Goal: Information Seeking & Learning: Learn about a topic

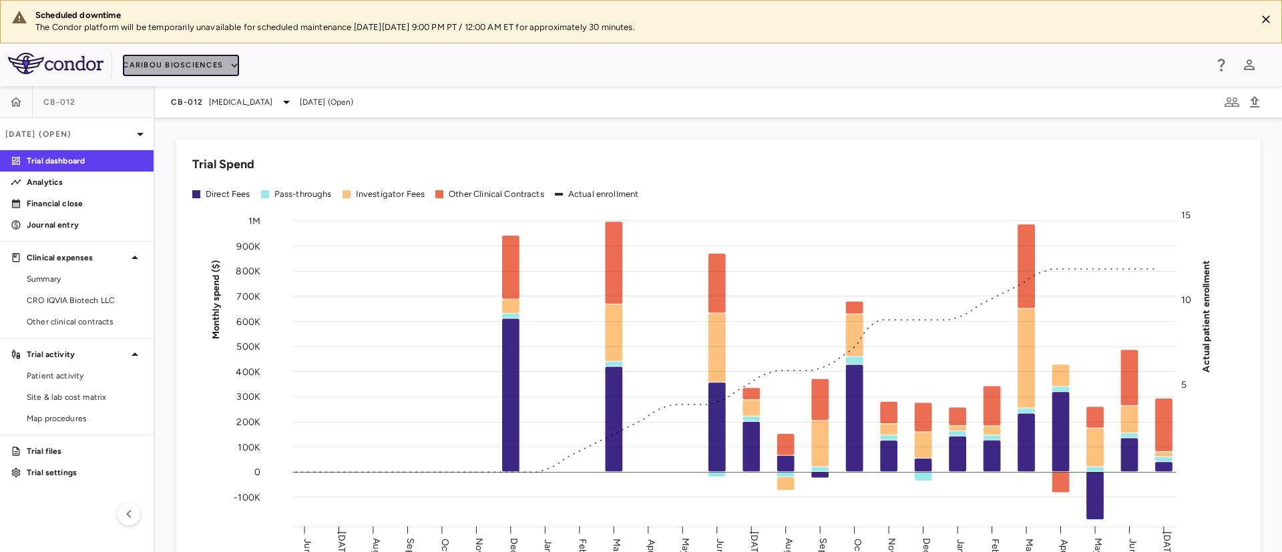
click at [229, 61] on icon "button" at bounding box center [234, 65] width 12 height 12
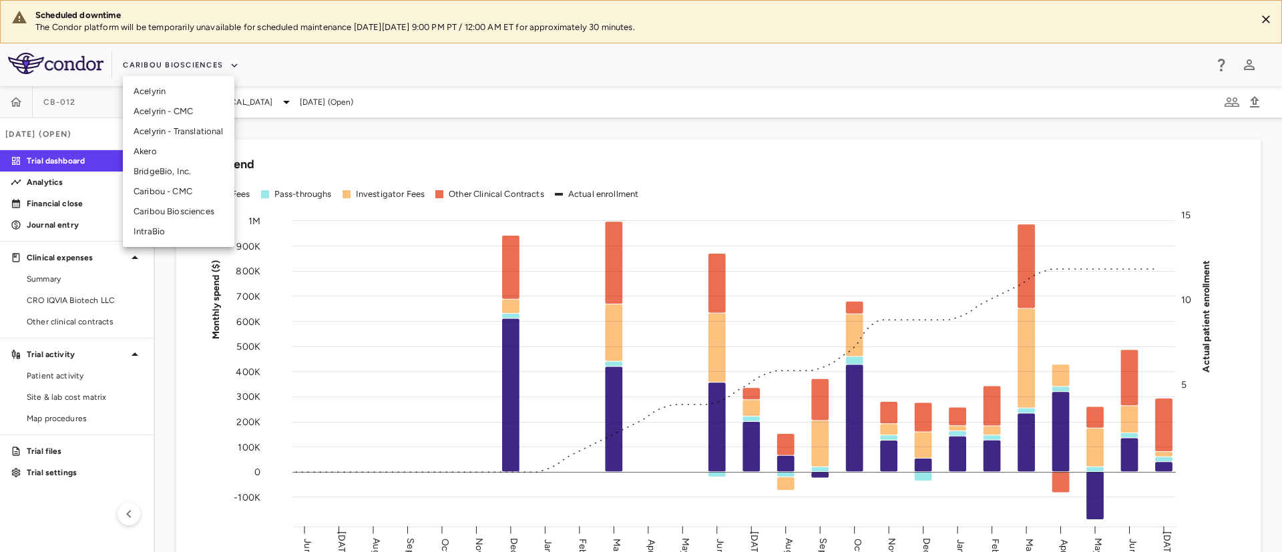
click at [153, 174] on li "BridgeBio, Inc." at bounding box center [179, 172] width 112 height 20
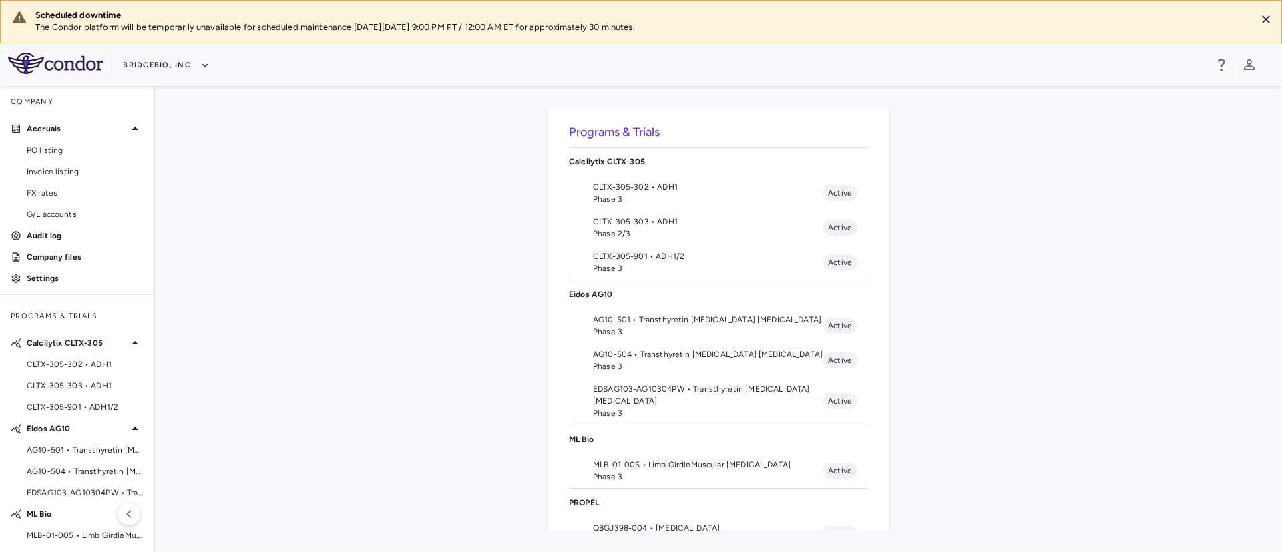
click at [668, 525] on span "QBGJ398-004 • Hypochondroplasia" at bounding box center [708, 528] width 230 height 12
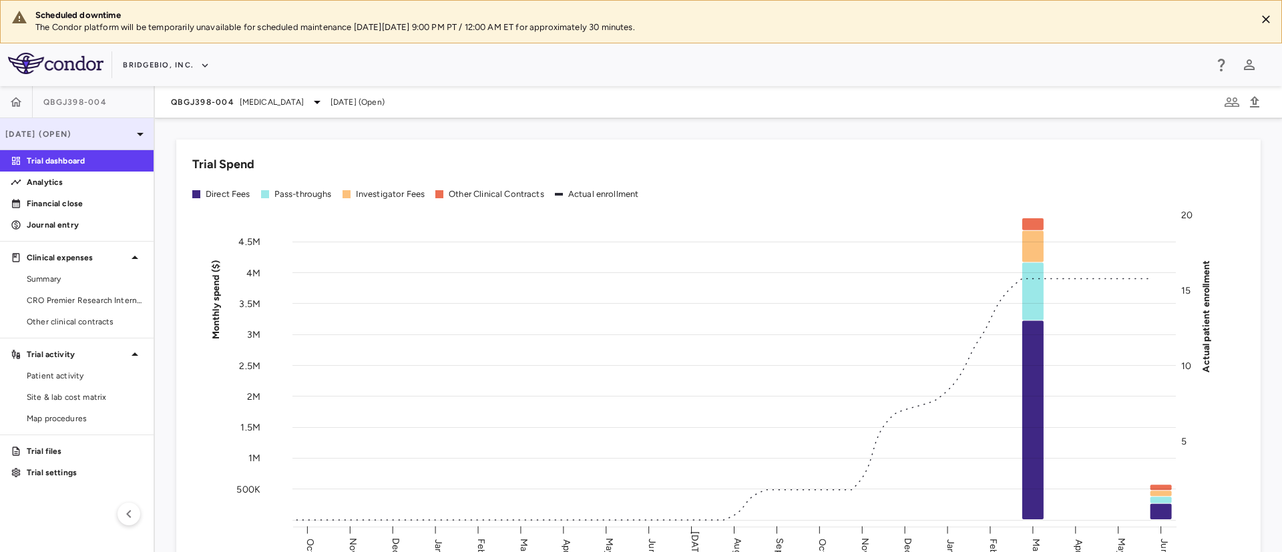
click at [90, 128] on p "Jun 2025 (Open)" at bounding box center [68, 134] width 127 height 12
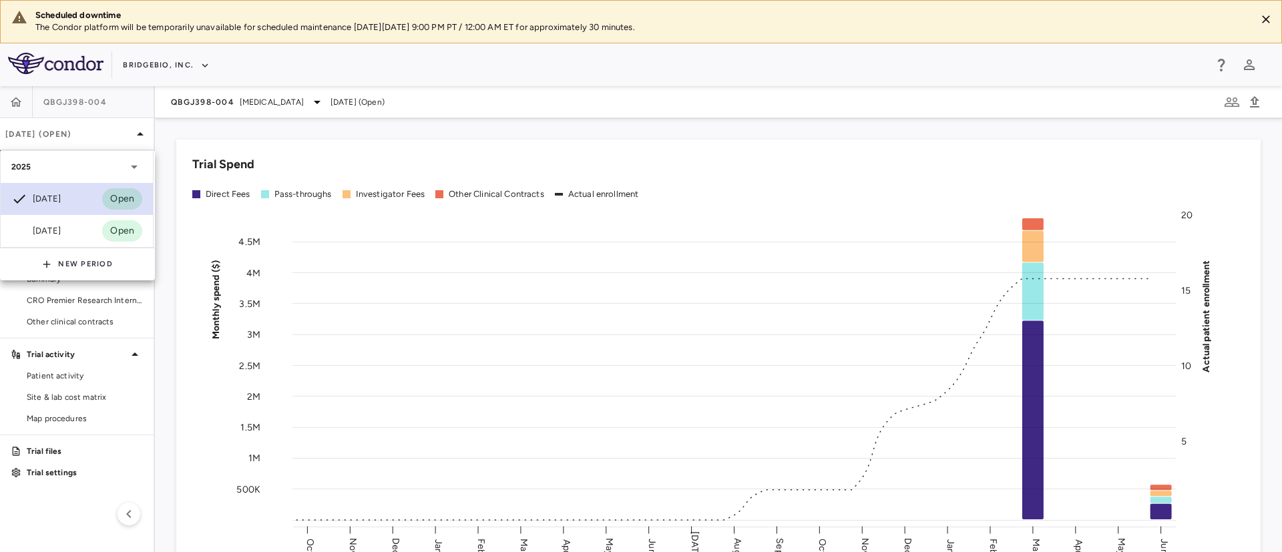
click at [53, 197] on div "Jun 2025" at bounding box center [35, 199] width 49 height 16
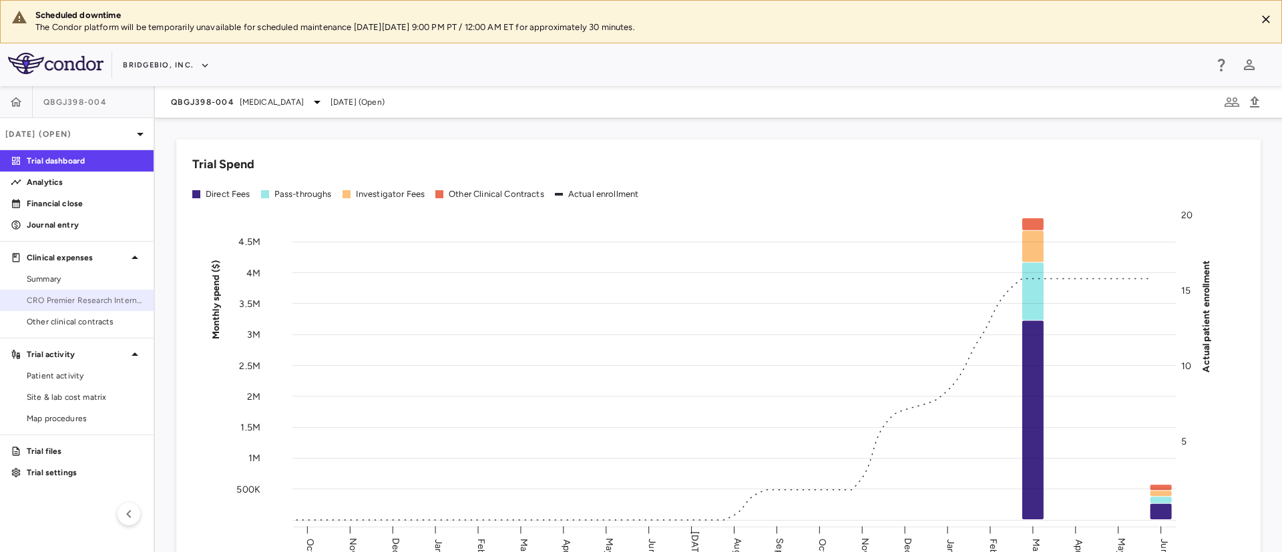
click at [104, 306] on span "CRO Premier Research International" at bounding box center [85, 301] width 116 height 12
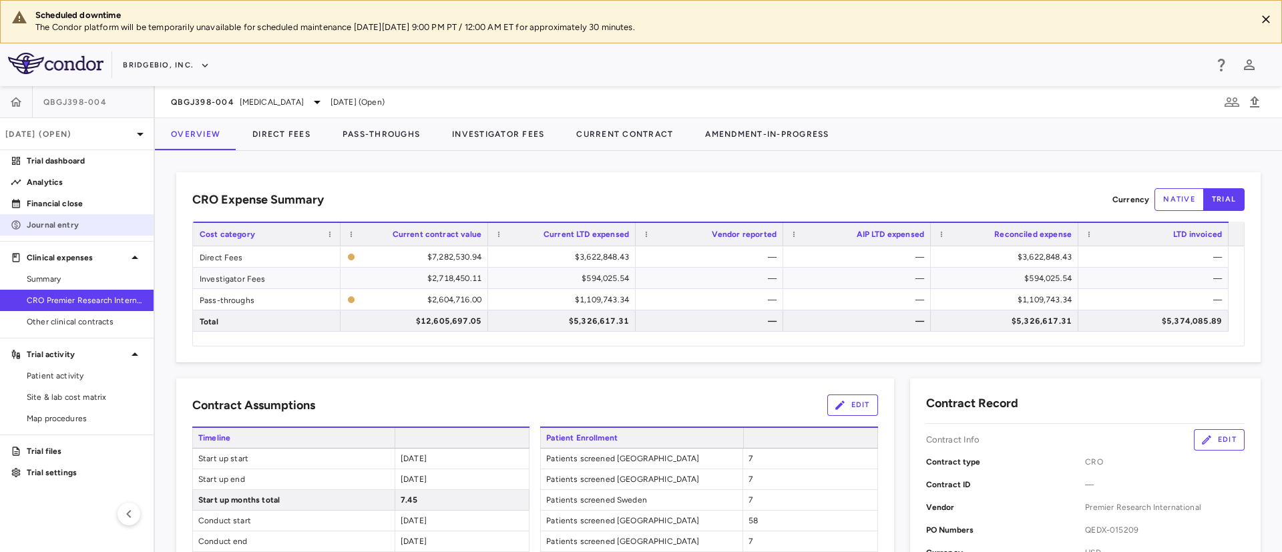
click at [61, 218] on link "Journal entry" at bounding box center [77, 225] width 154 height 20
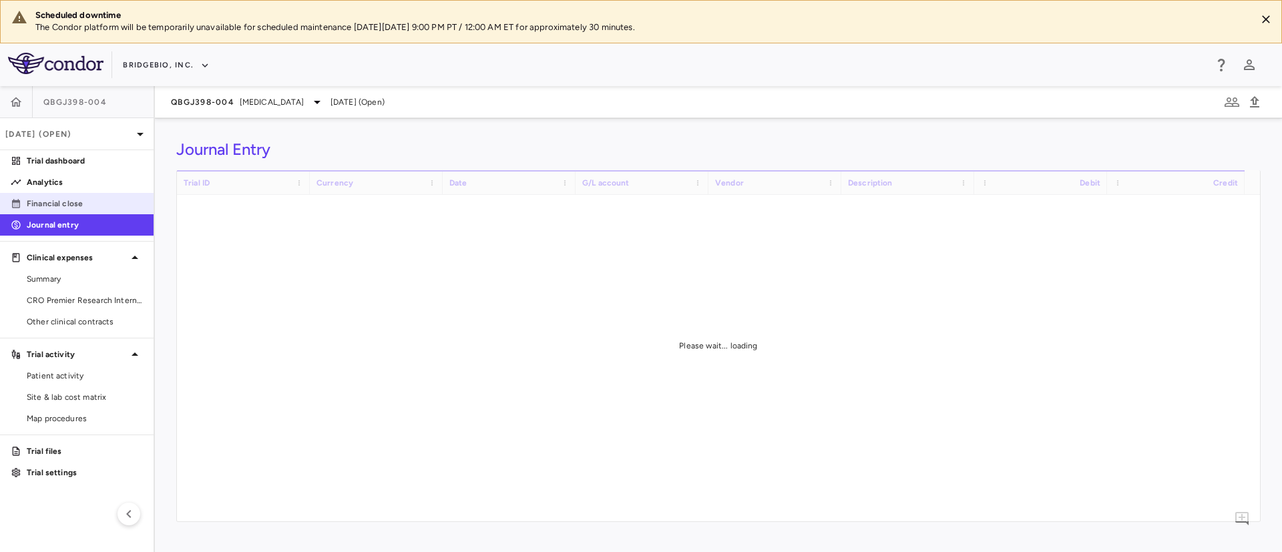
click at [57, 212] on link "Financial close" at bounding box center [77, 204] width 154 height 20
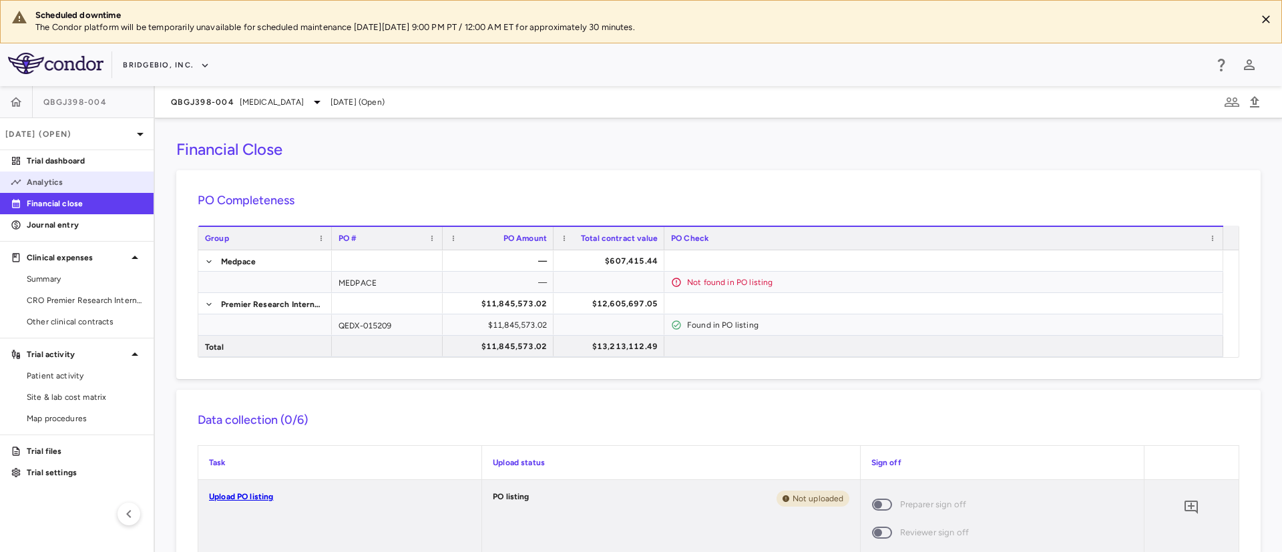
click at [45, 181] on p "Analytics" at bounding box center [85, 182] width 116 height 12
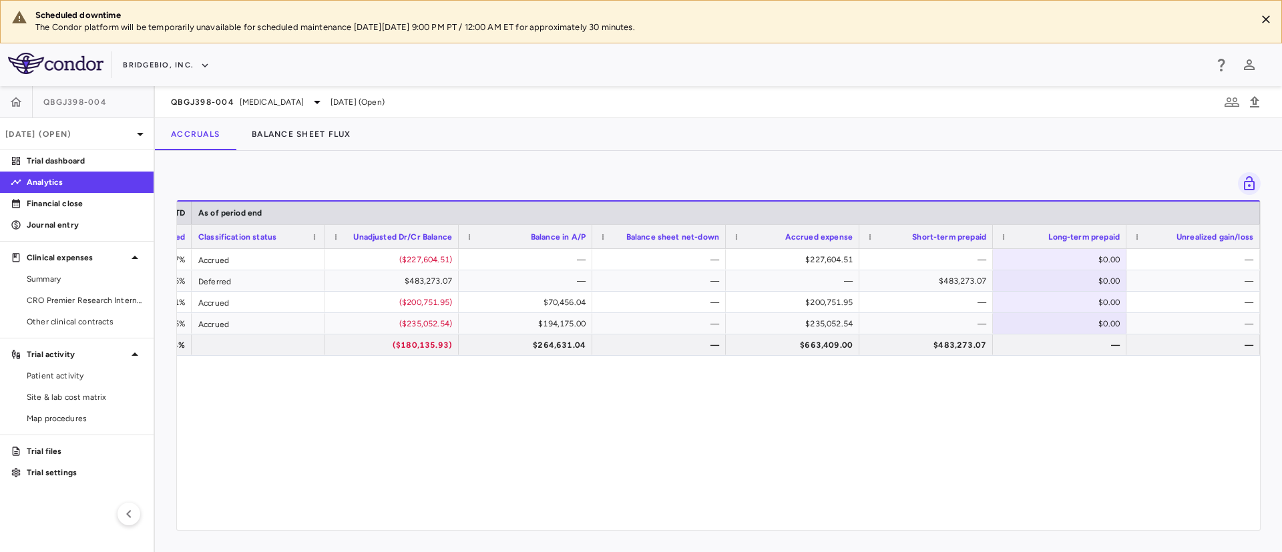
scroll to position [0, 1309]
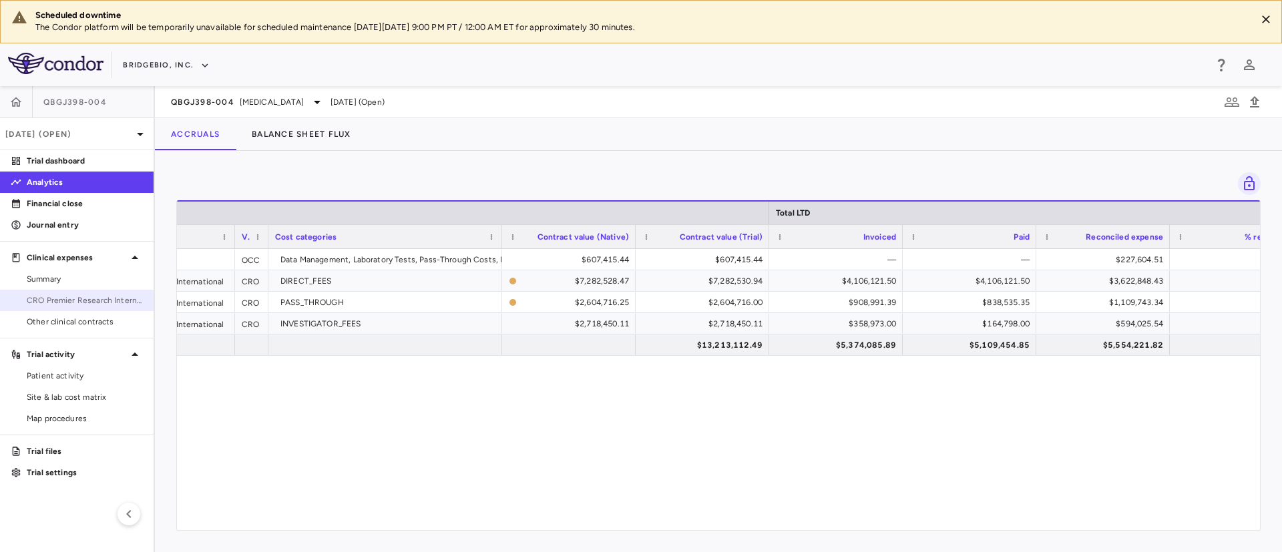
click at [94, 299] on span "CRO Premier Research International" at bounding box center [85, 301] width 116 height 12
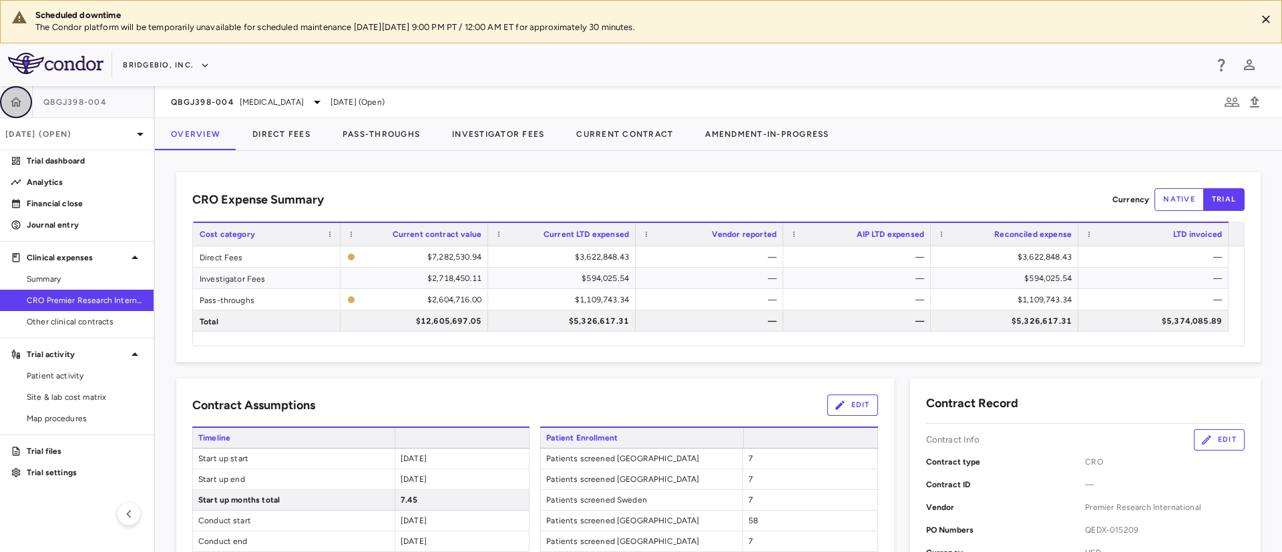
click at [22, 98] on icon "button" at bounding box center [15, 102] width 13 height 13
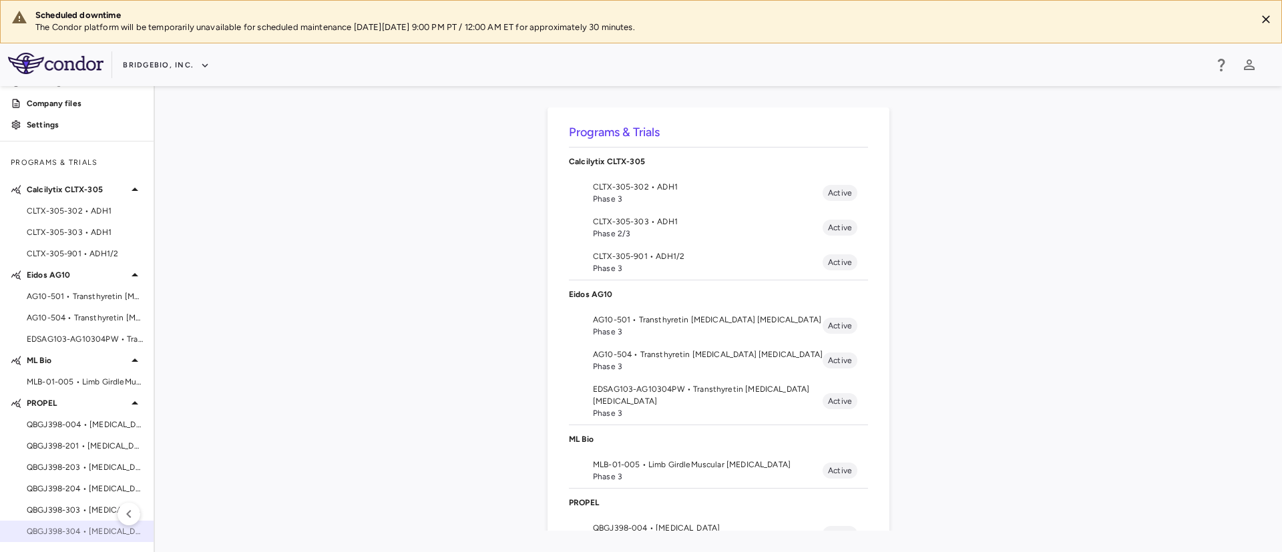
click at [65, 538] on div "QBGJ398-304 • Hypochondroplasia" at bounding box center [77, 532] width 154 height 20
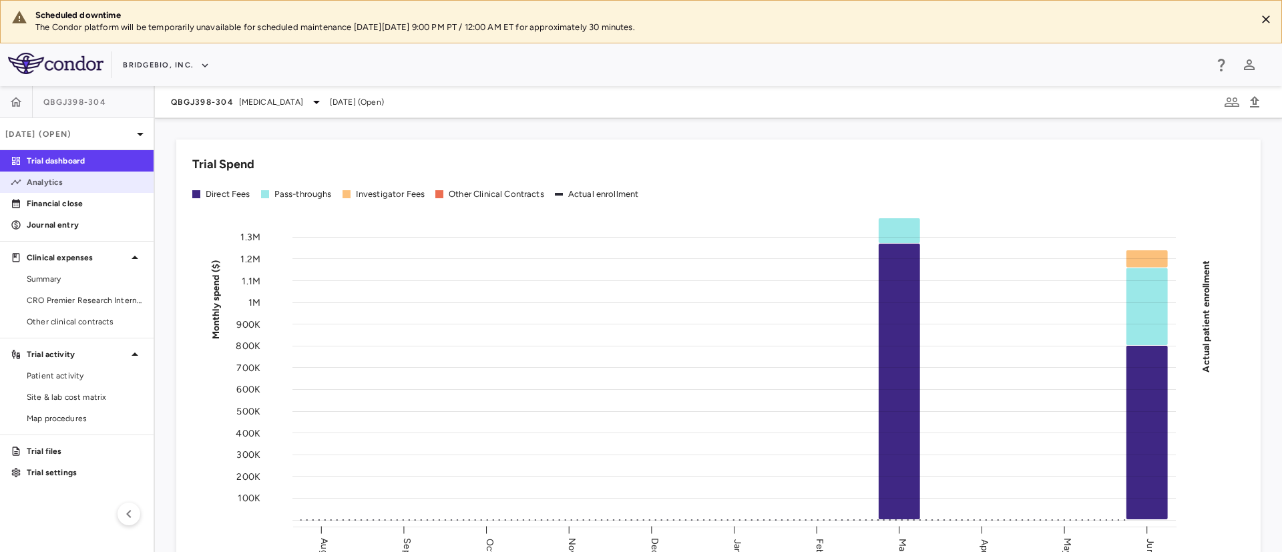
click at [35, 186] on p "Analytics" at bounding box center [85, 182] width 116 height 12
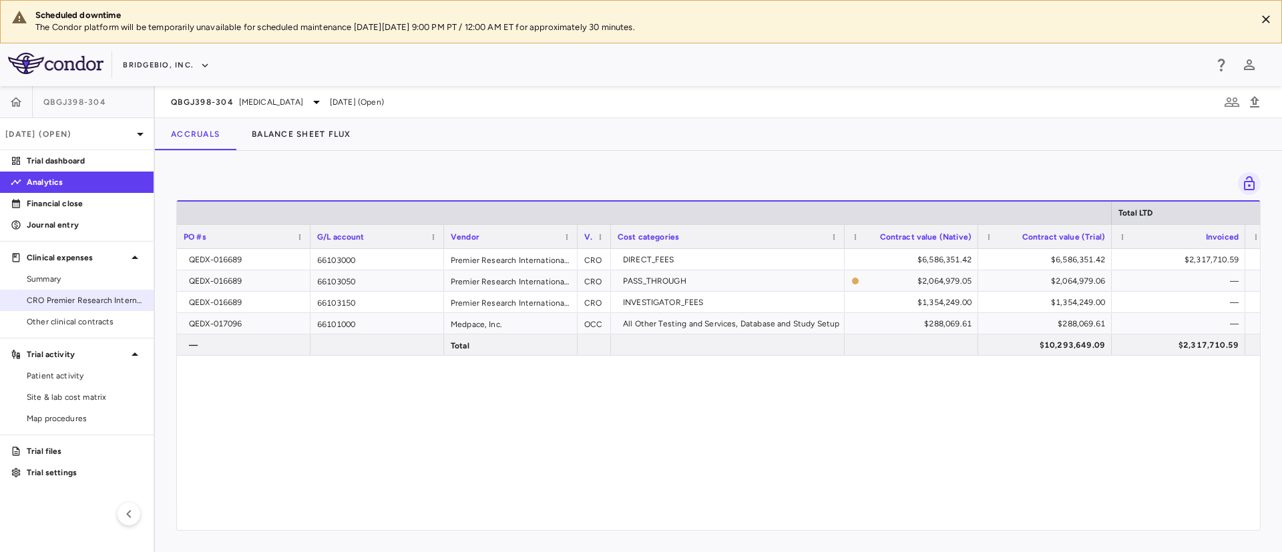
click at [85, 303] on span "CRO Premier Research International LLC" at bounding box center [85, 301] width 116 height 12
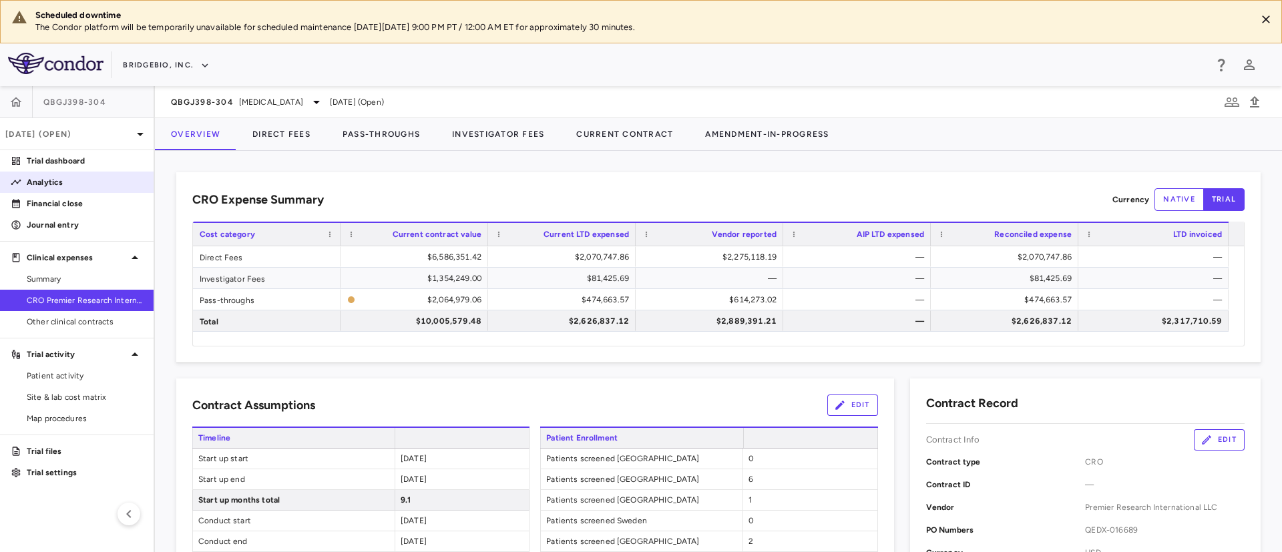
click at [45, 176] on p "Analytics" at bounding box center [85, 182] width 116 height 12
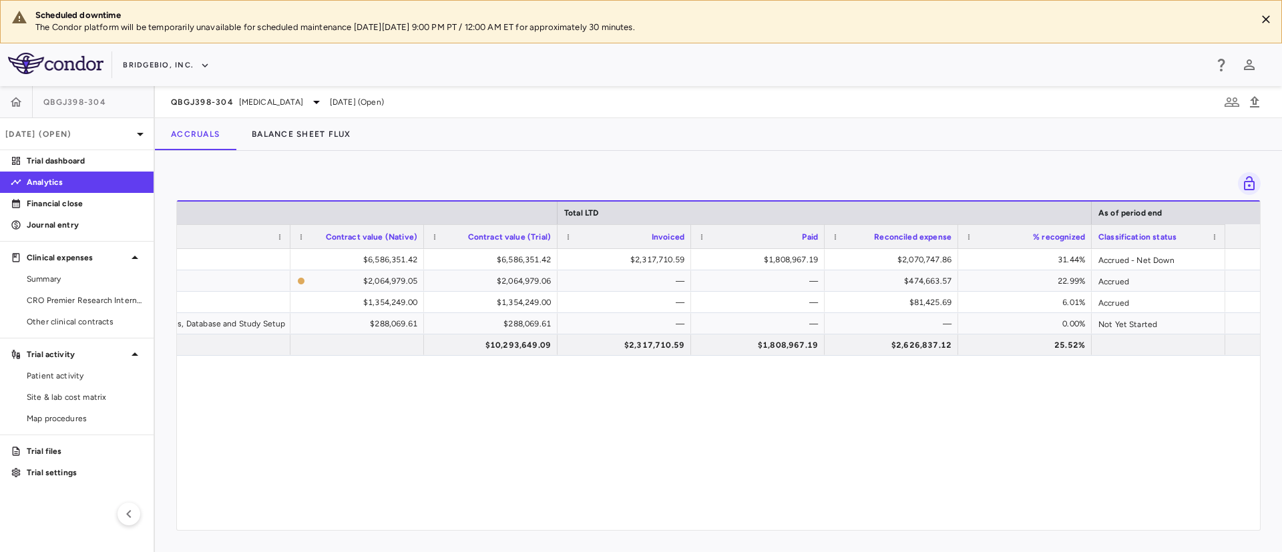
scroll to position [0, 106]
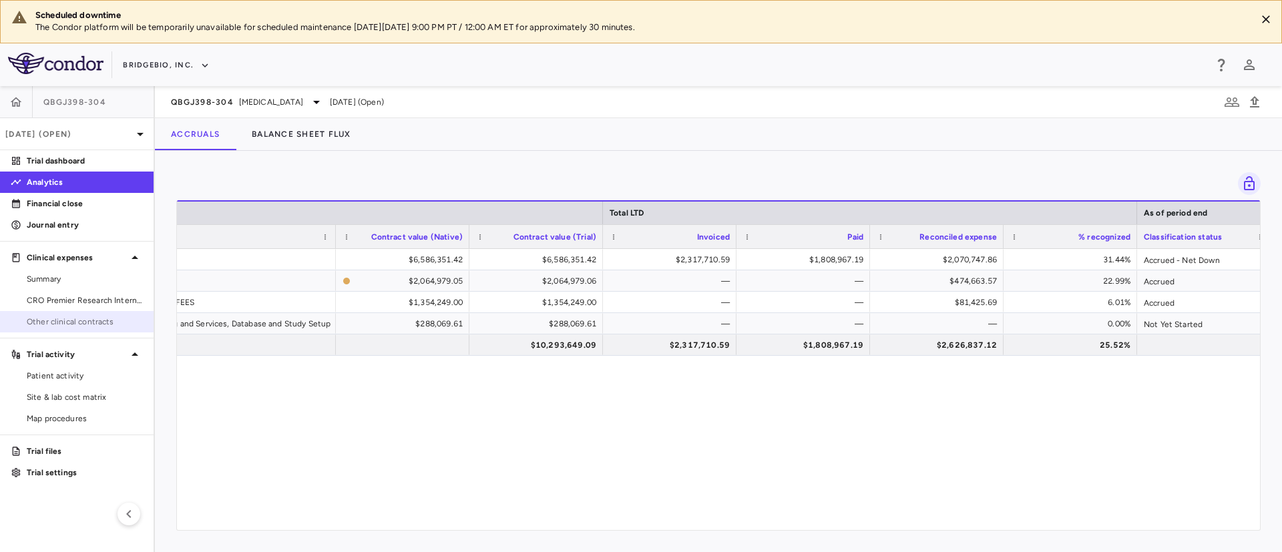
click at [65, 317] on span "Other clinical contracts" at bounding box center [85, 322] width 116 height 12
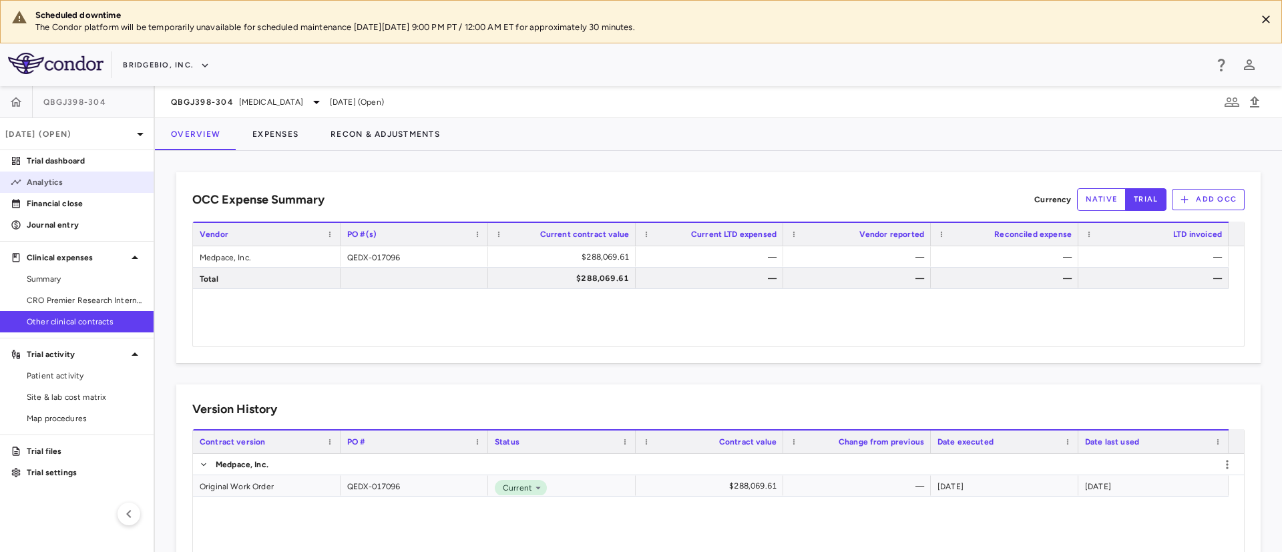
click at [39, 172] on link "Analytics" at bounding box center [77, 182] width 154 height 20
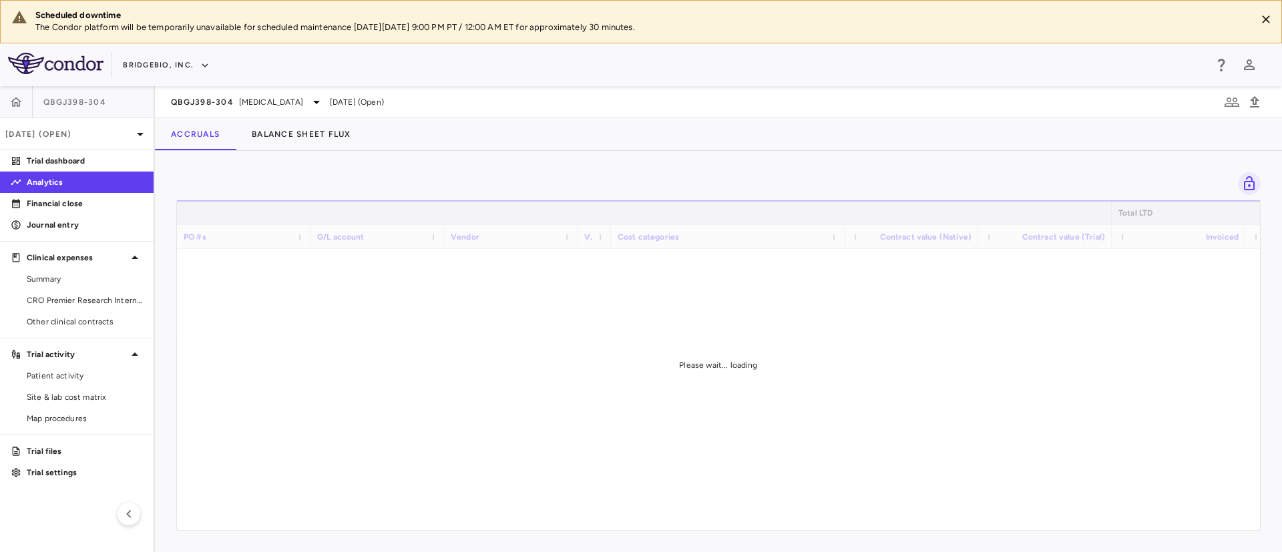
click at [778, 377] on div "Please wait... loading" at bounding box center [718, 365] width 1083 height 330
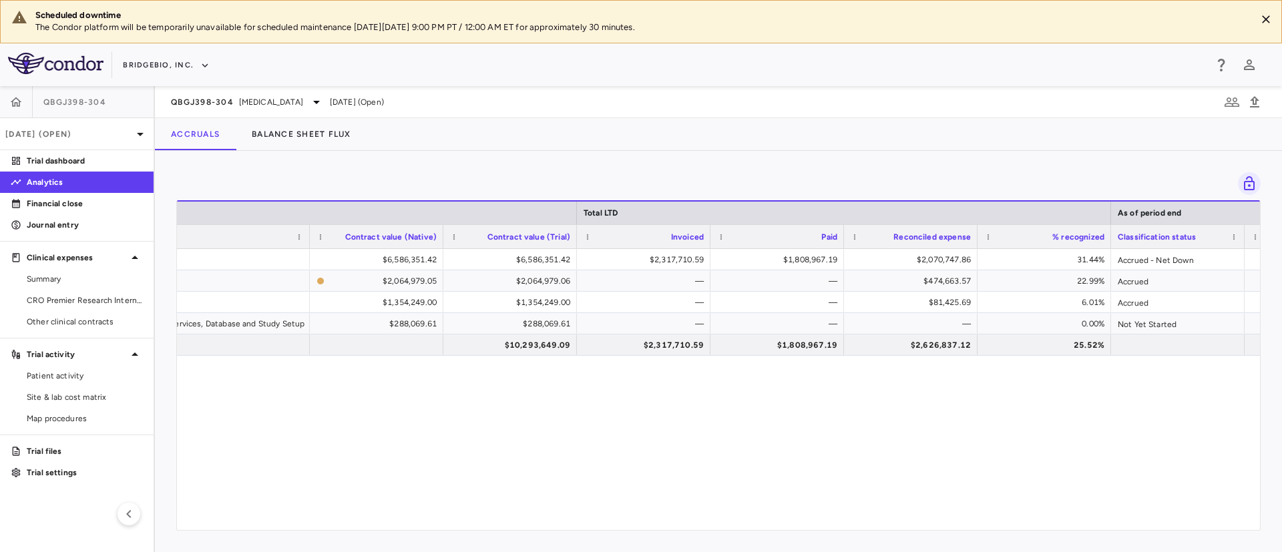
scroll to position [0, 534]
click at [103, 303] on span "CRO Premier Research International LLC" at bounding box center [85, 301] width 116 height 12
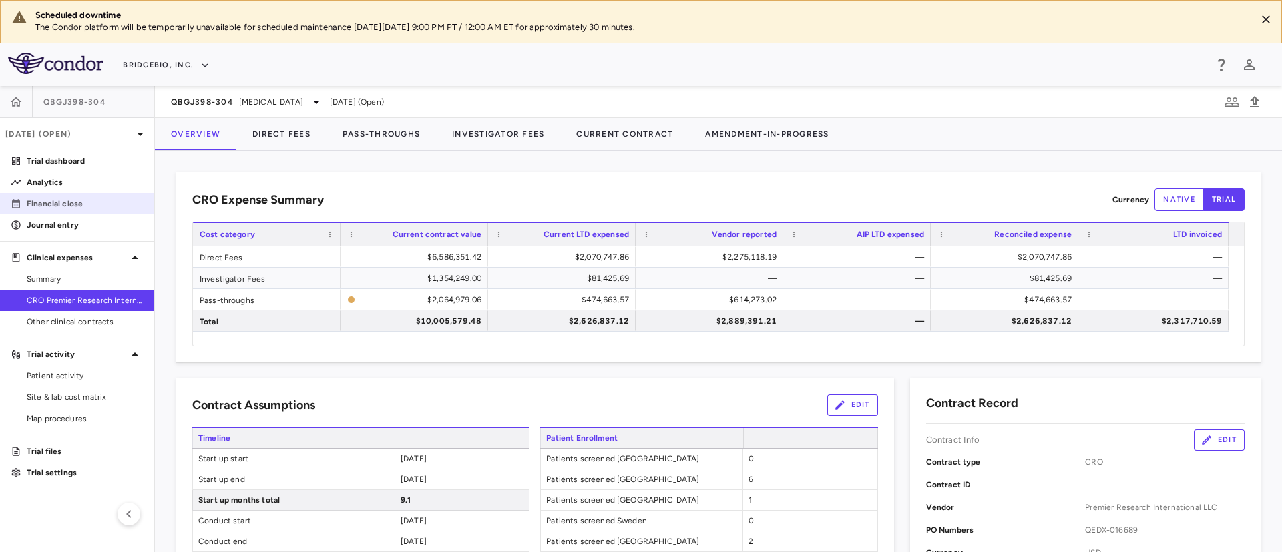
click at [61, 213] on link "Financial close" at bounding box center [77, 204] width 154 height 20
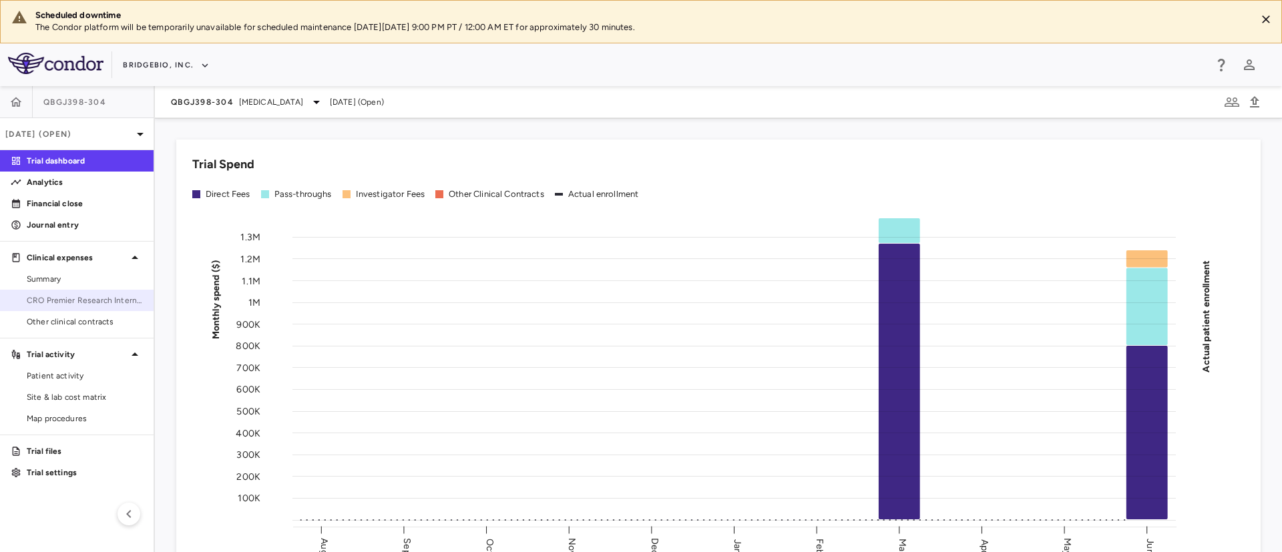
click at [84, 299] on span "CRO Premier Research International LLC" at bounding box center [85, 301] width 116 height 12
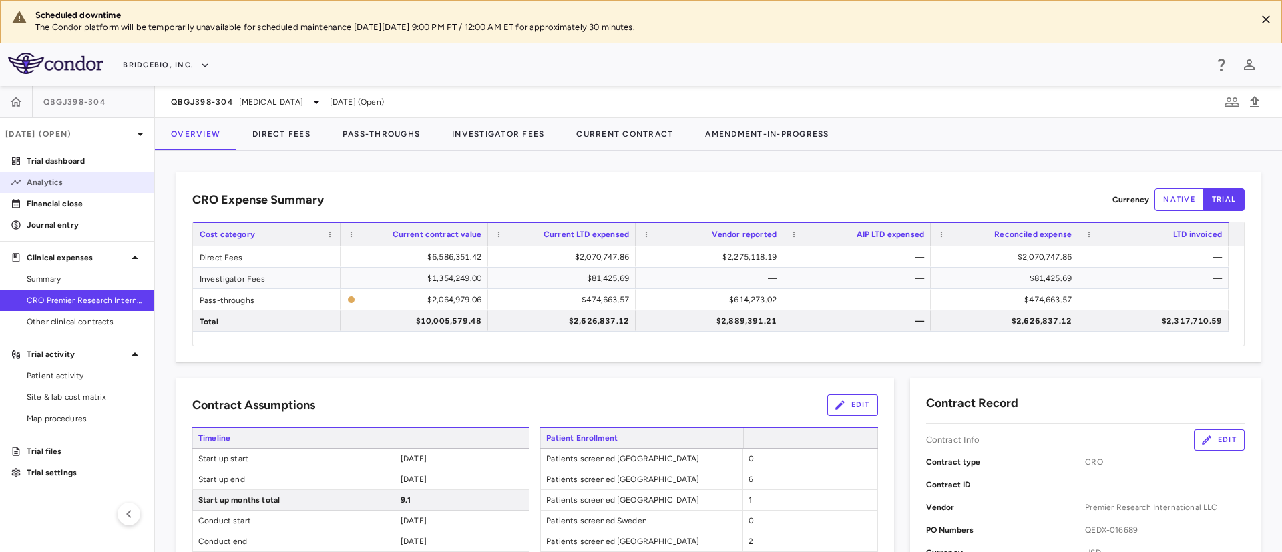
click at [49, 182] on p "Analytics" at bounding box center [85, 182] width 116 height 12
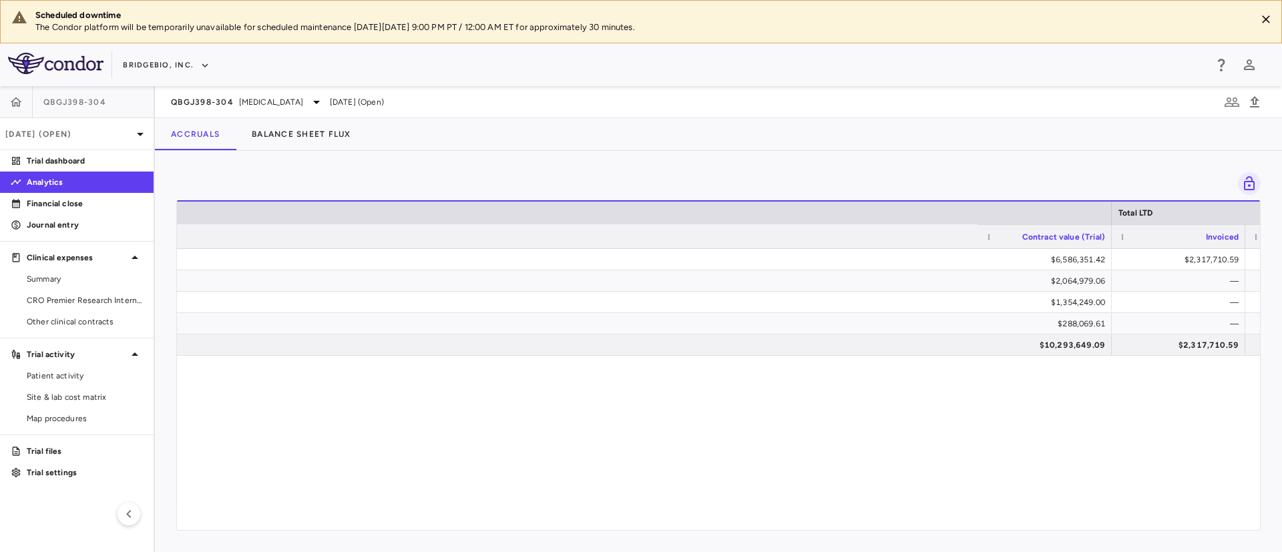
scroll to position [0, 1455]
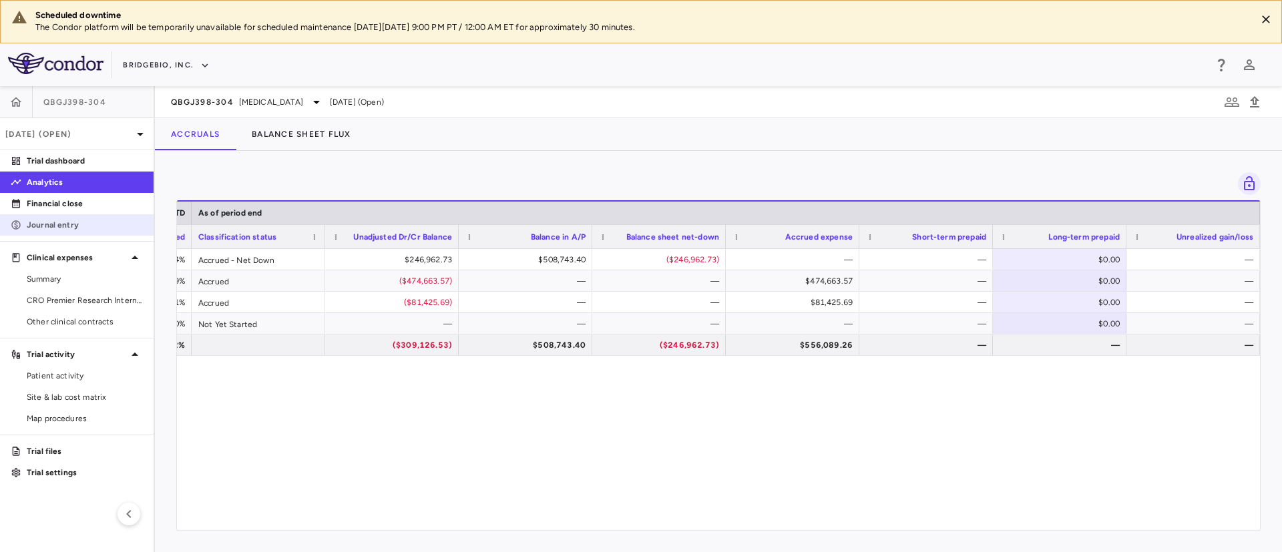
click at [59, 228] on p "Journal entry" at bounding box center [85, 225] width 116 height 12
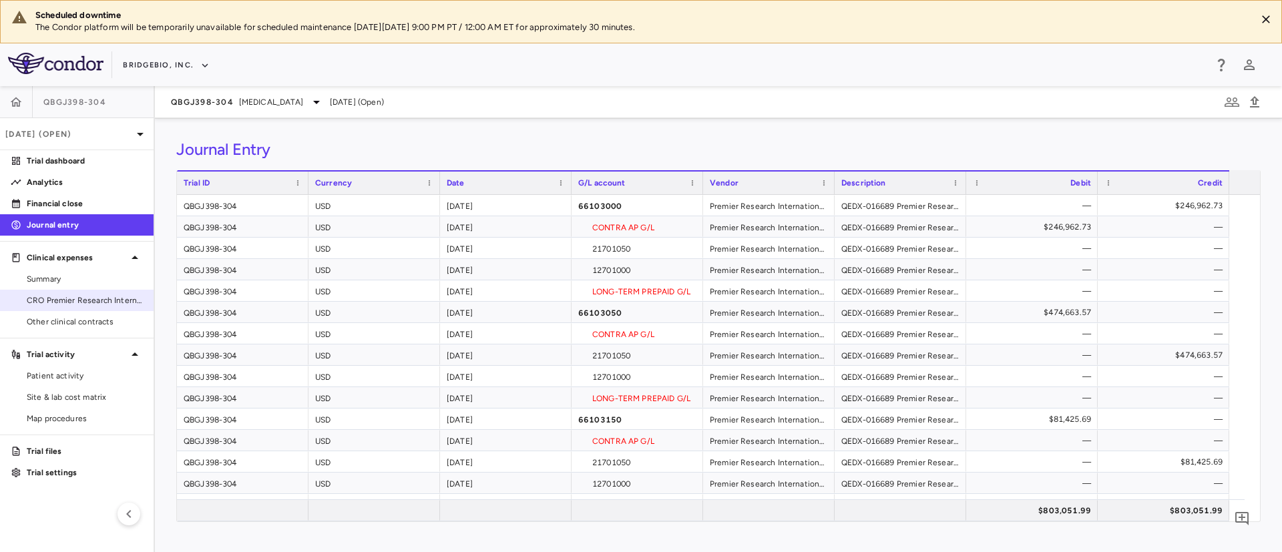
click at [54, 298] on span "CRO Premier Research International LLC" at bounding box center [85, 301] width 116 height 12
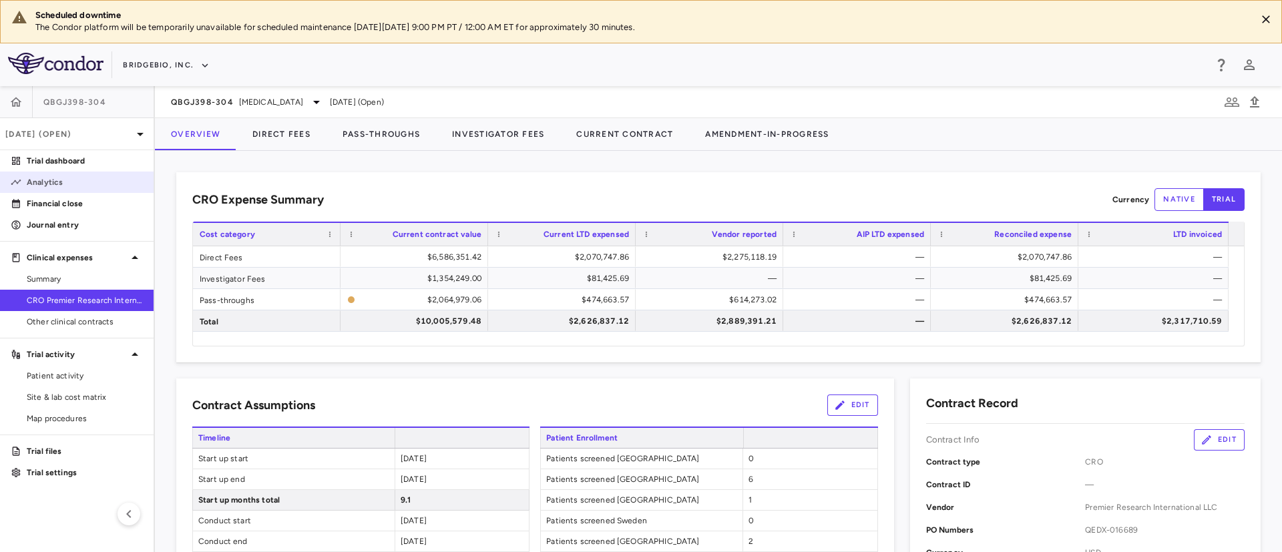
click at [42, 179] on p "Analytics" at bounding box center [85, 182] width 116 height 12
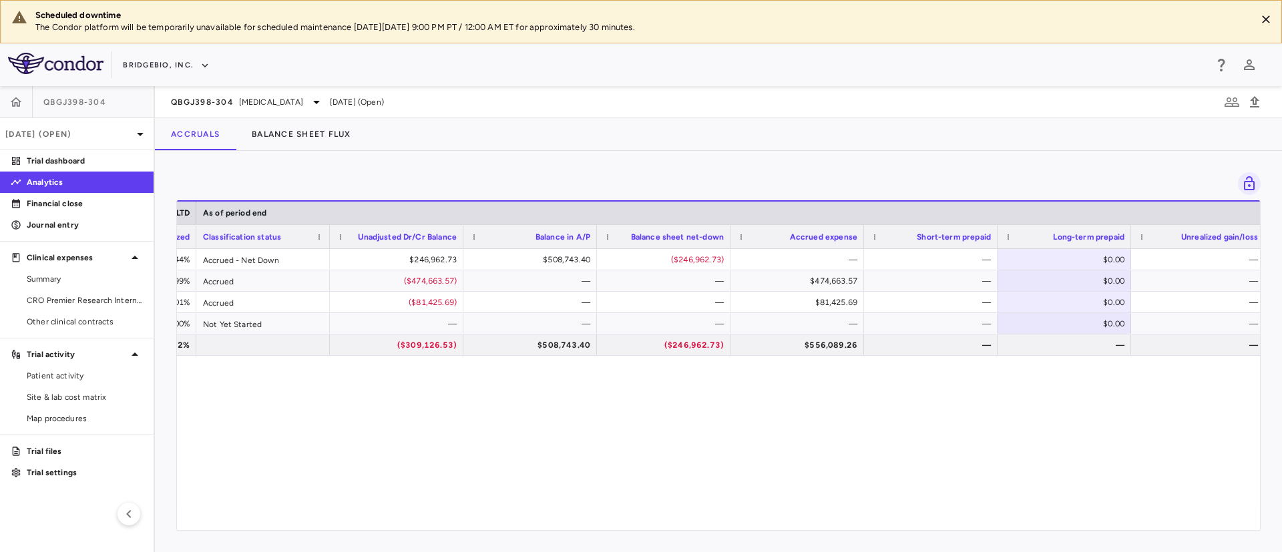
scroll to position [0, 1451]
click at [88, 303] on span "CRO Premier Research International LLC" at bounding box center [85, 301] width 116 height 12
